Goal: Task Accomplishment & Management: Manage account settings

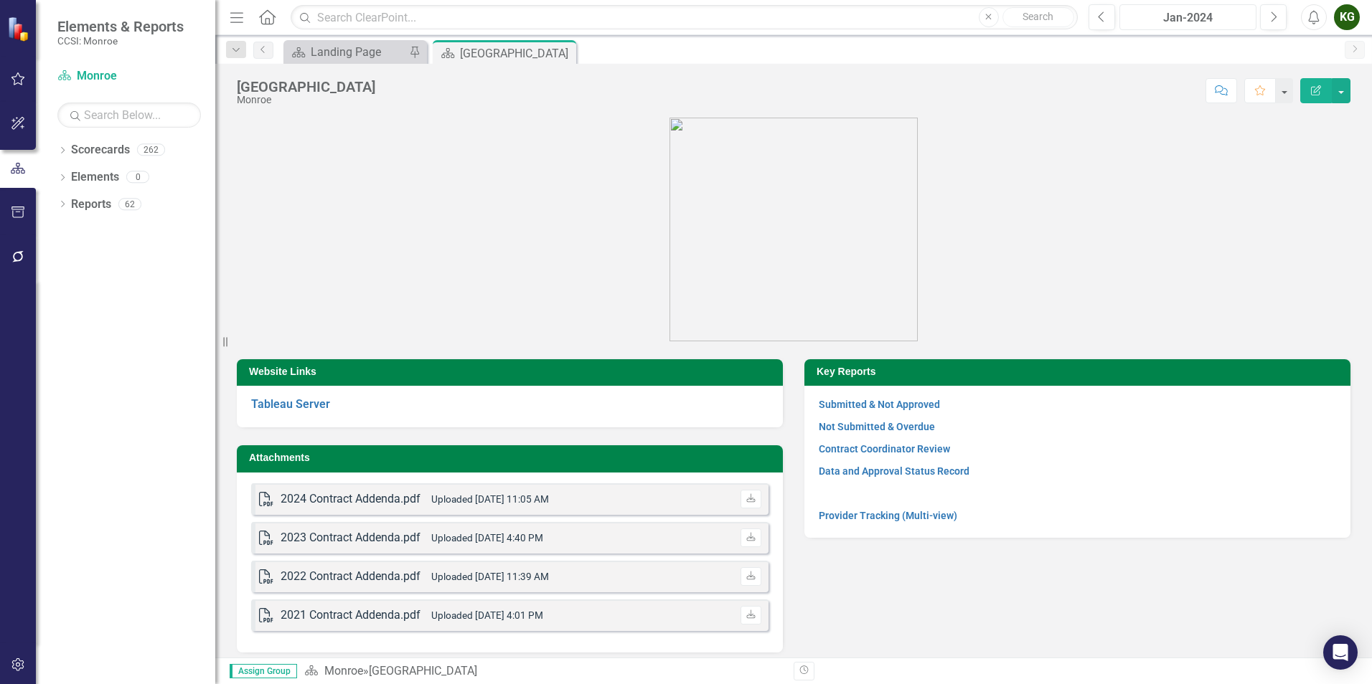
click at [1169, 15] on div "Jan-2024" at bounding box center [1187, 17] width 127 height 17
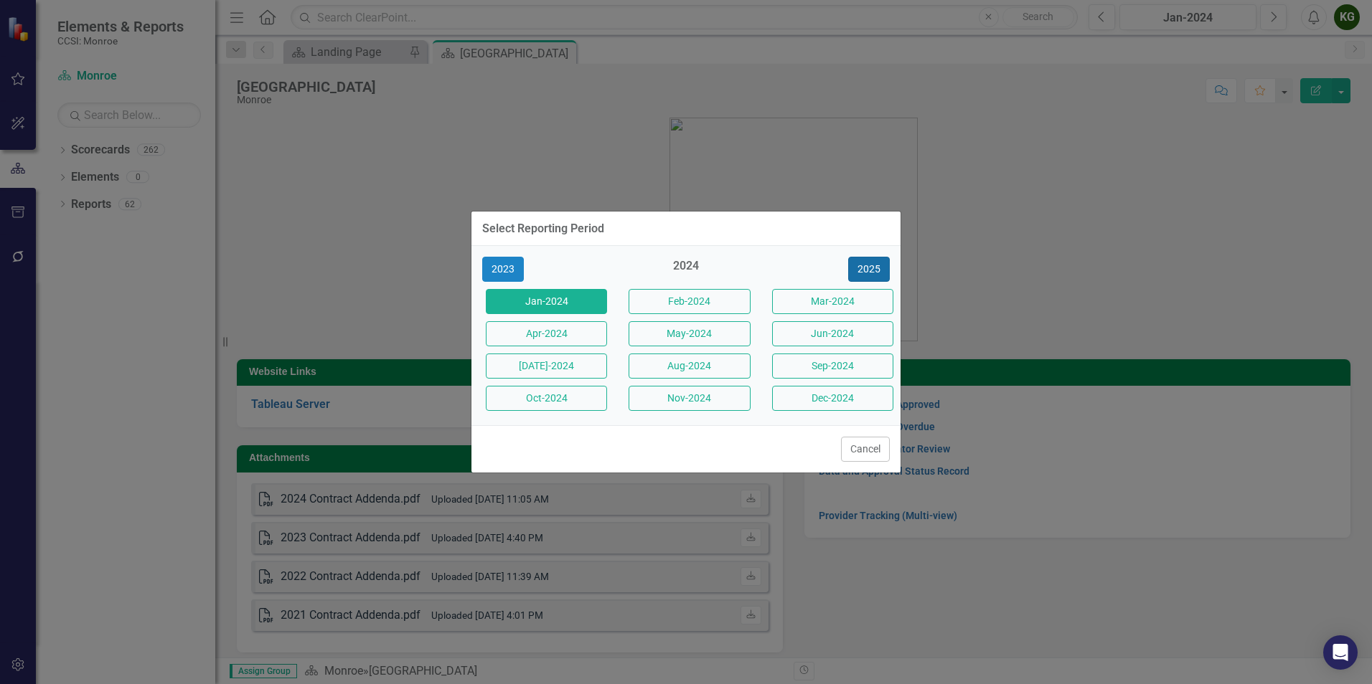
click at [875, 265] on button "2025" at bounding box center [869, 269] width 42 height 25
click at [577, 371] on button "[DATE]-2025" at bounding box center [546, 366] width 121 height 25
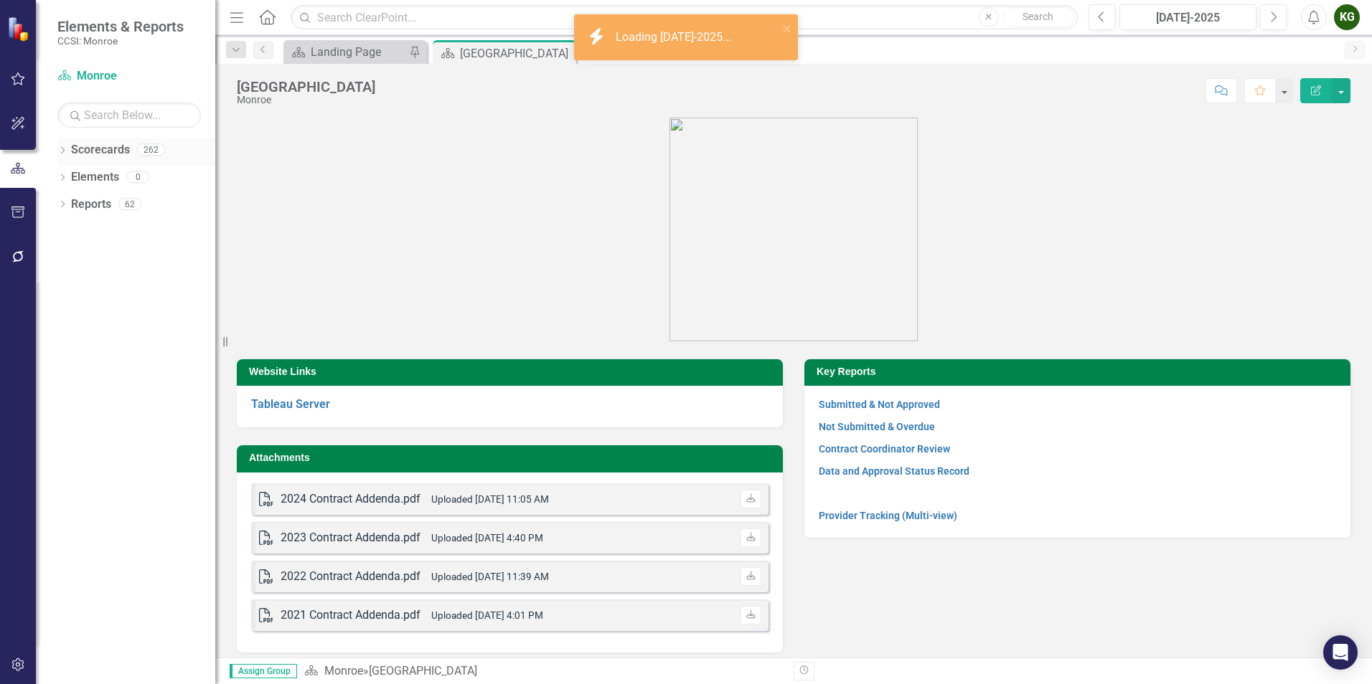
click at [62, 151] on icon "Dropdown" at bounding box center [62, 152] width 10 height 8
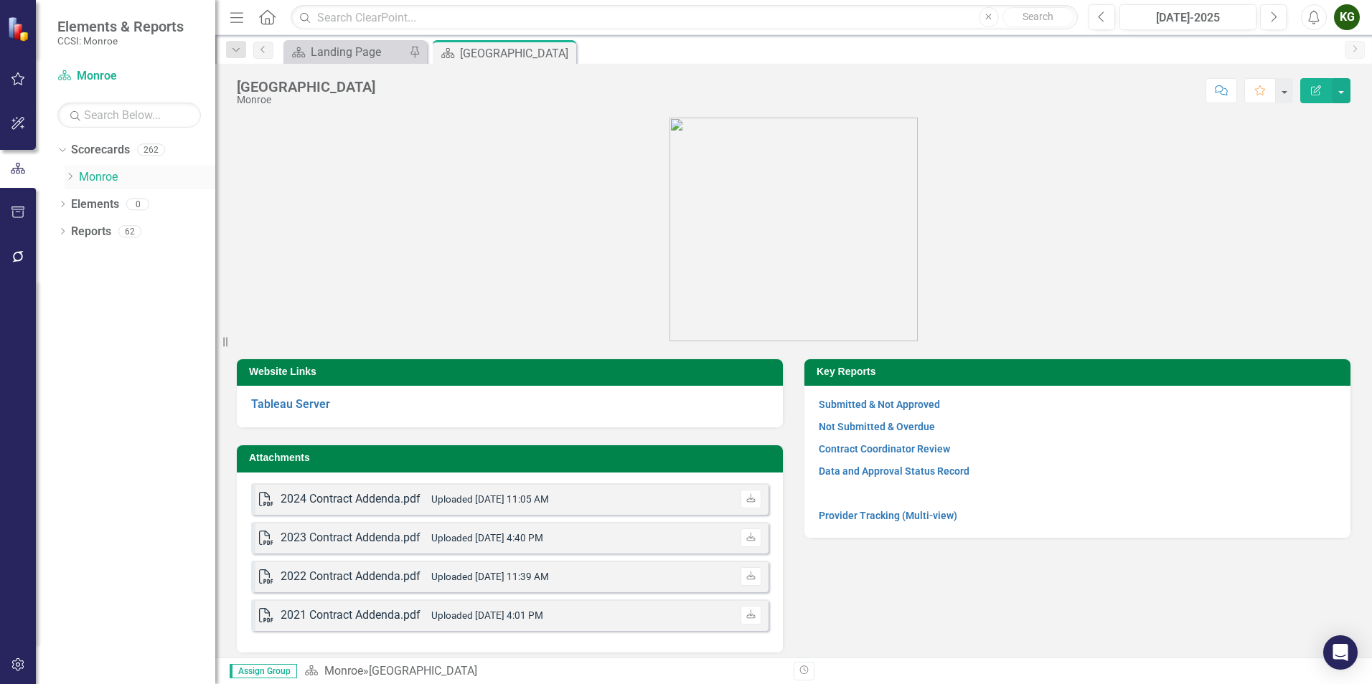
drag, startPoint x: 75, startPoint y: 175, endPoint x: 78, endPoint y: 184, distance: 9.8
click at [75, 175] on icon "Dropdown" at bounding box center [70, 176] width 11 height 9
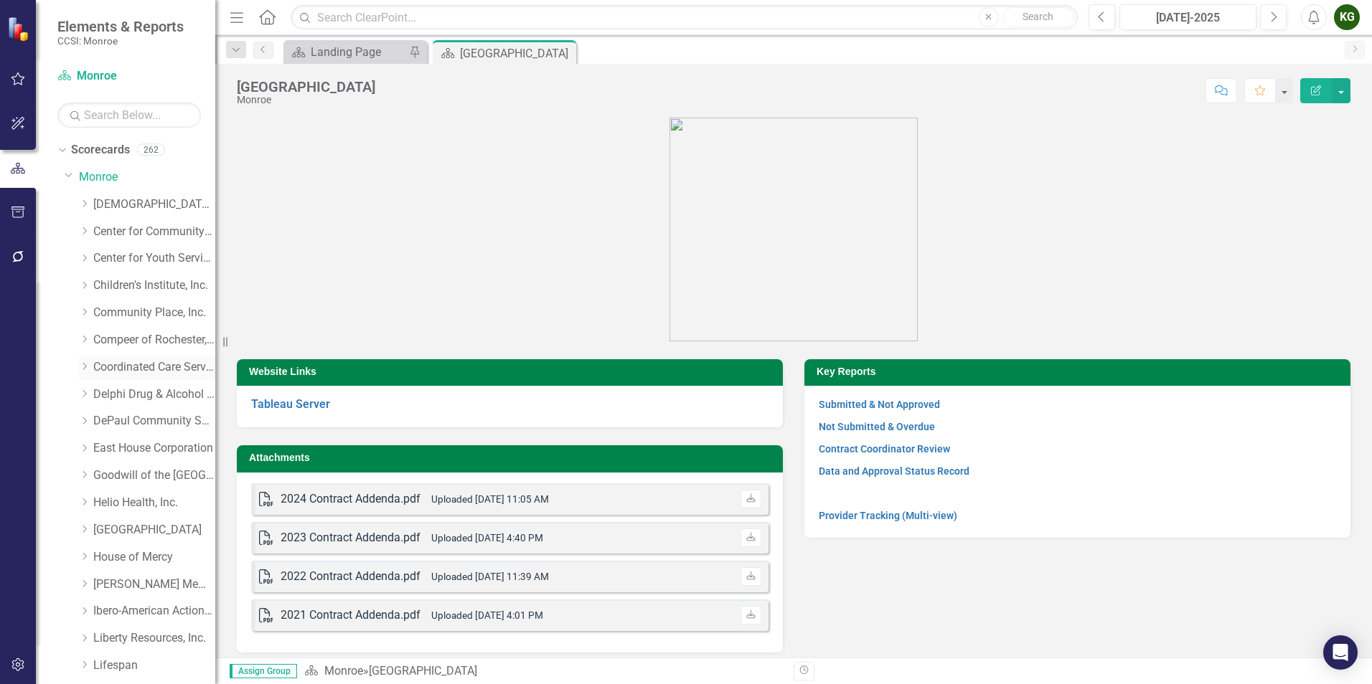
click at [86, 369] on icon "Dropdown" at bounding box center [84, 366] width 11 height 9
click at [128, 370] on link "Coordinated Care Services Inc." at bounding box center [154, 367] width 122 height 16
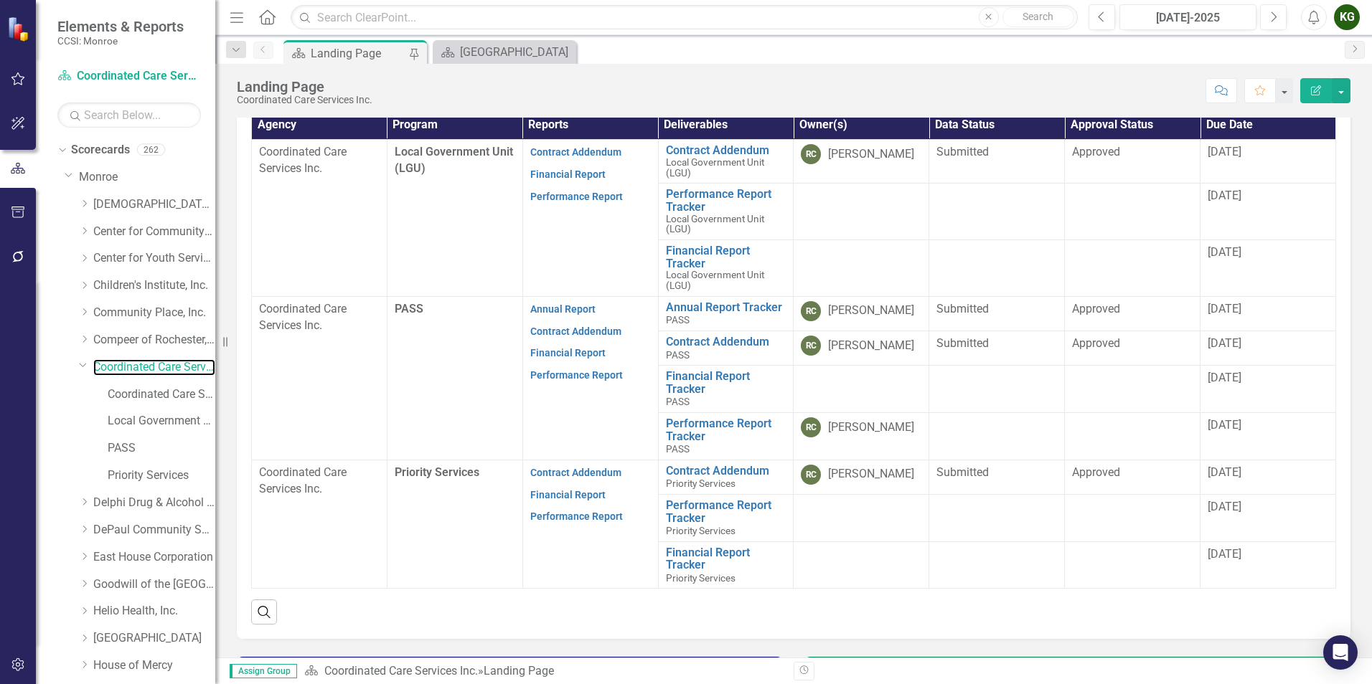
scroll to position [355, 0]
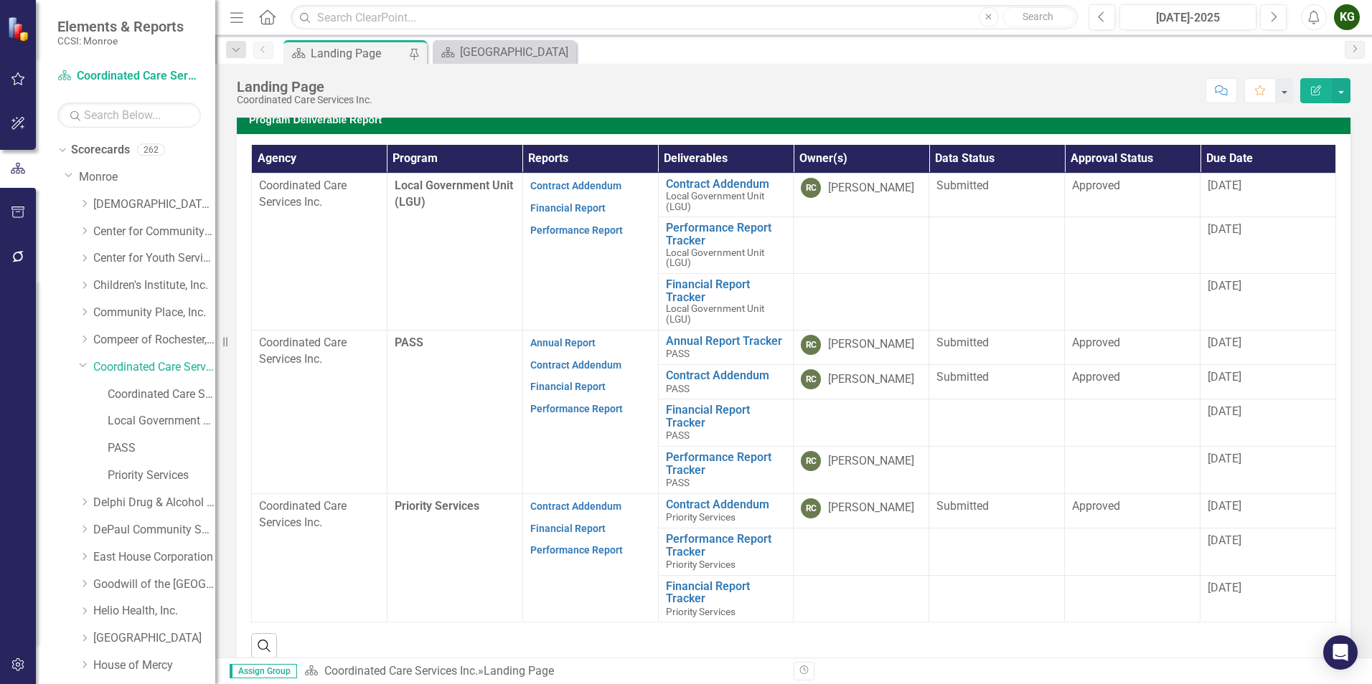
click at [1336, 18] on div "KG" at bounding box center [1347, 17] width 26 height 26
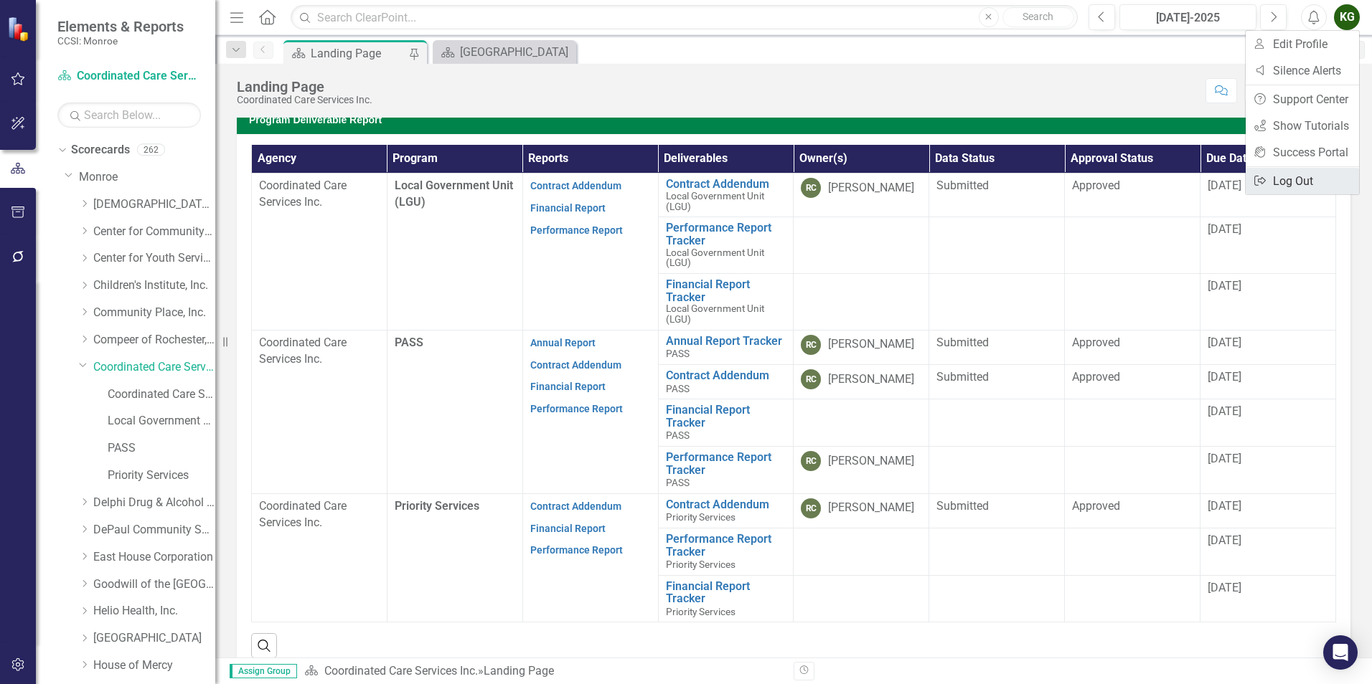
click at [1292, 175] on link "Logout Log Out" at bounding box center [1301, 181] width 113 height 27
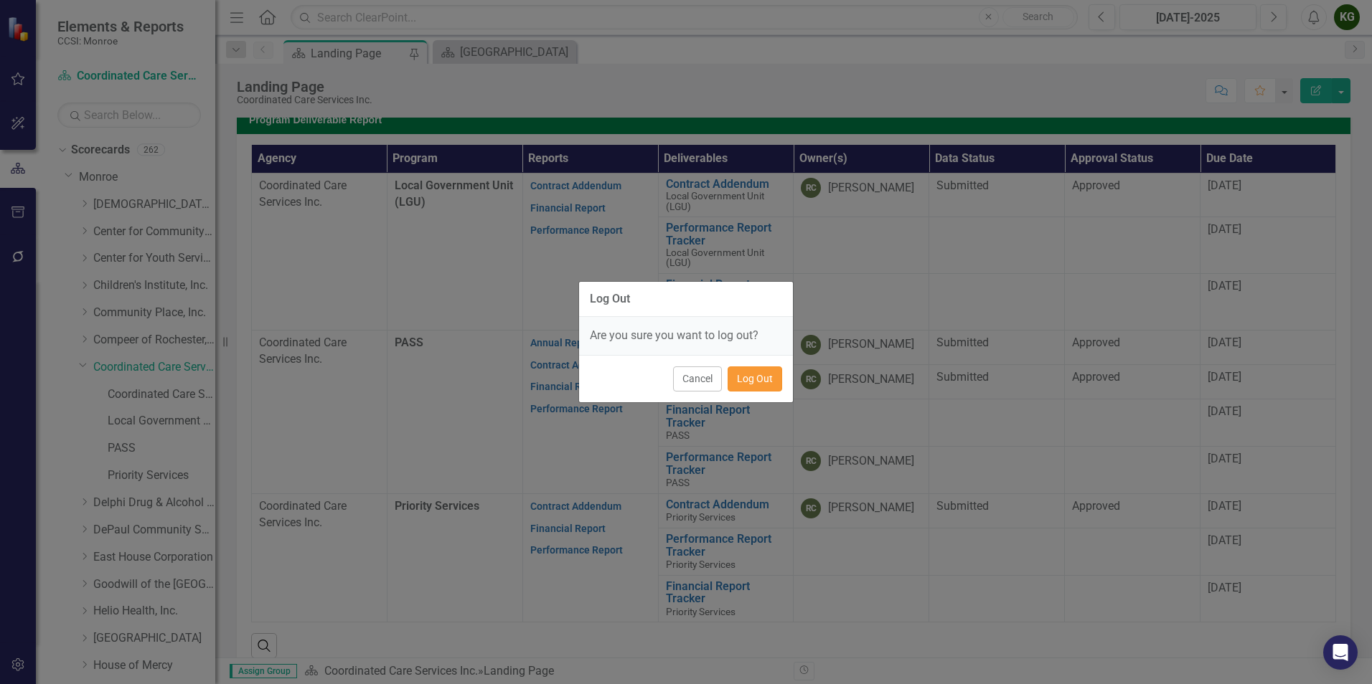
click at [763, 379] on button "Log Out" at bounding box center [754, 379] width 55 height 25
